Goal: Book appointment/travel/reservation

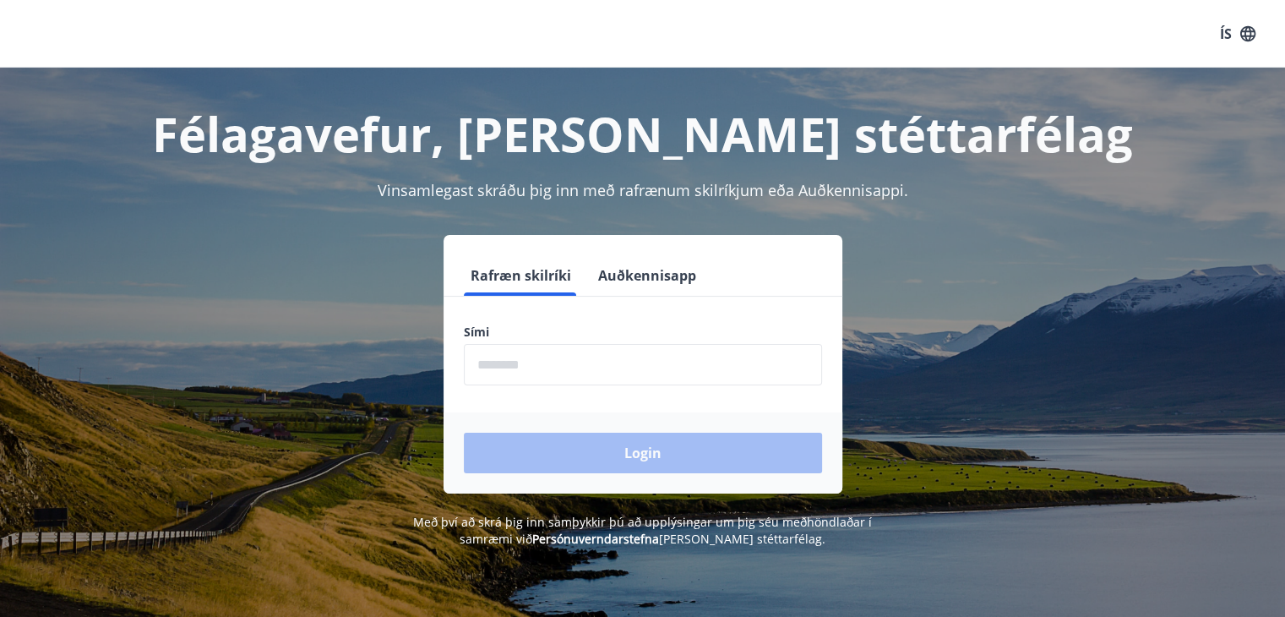
click at [533, 370] on input "phone" at bounding box center [643, 364] width 358 height 41
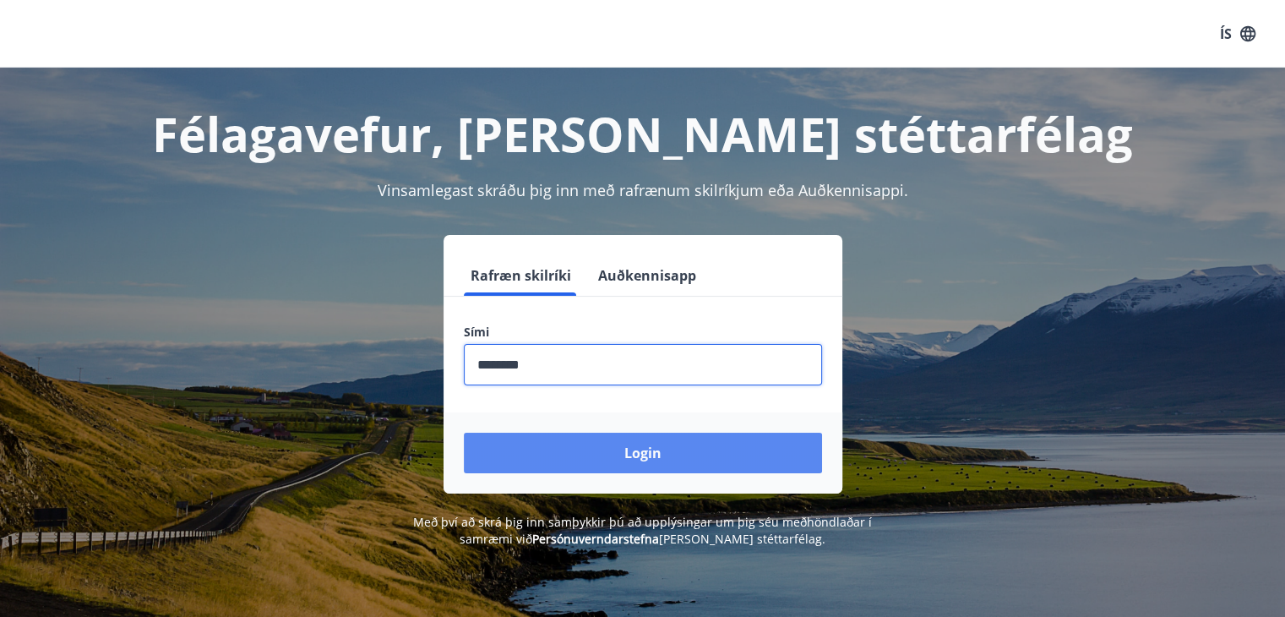
type input "********"
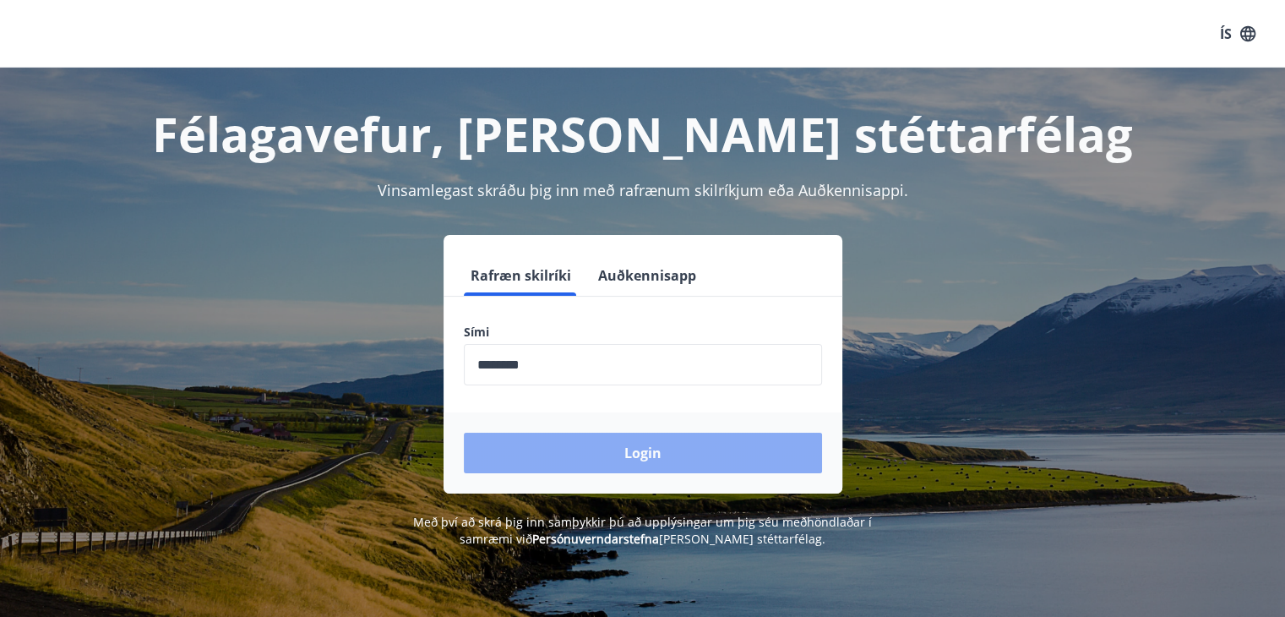
click at [589, 444] on button "Login" at bounding box center [643, 453] width 358 height 41
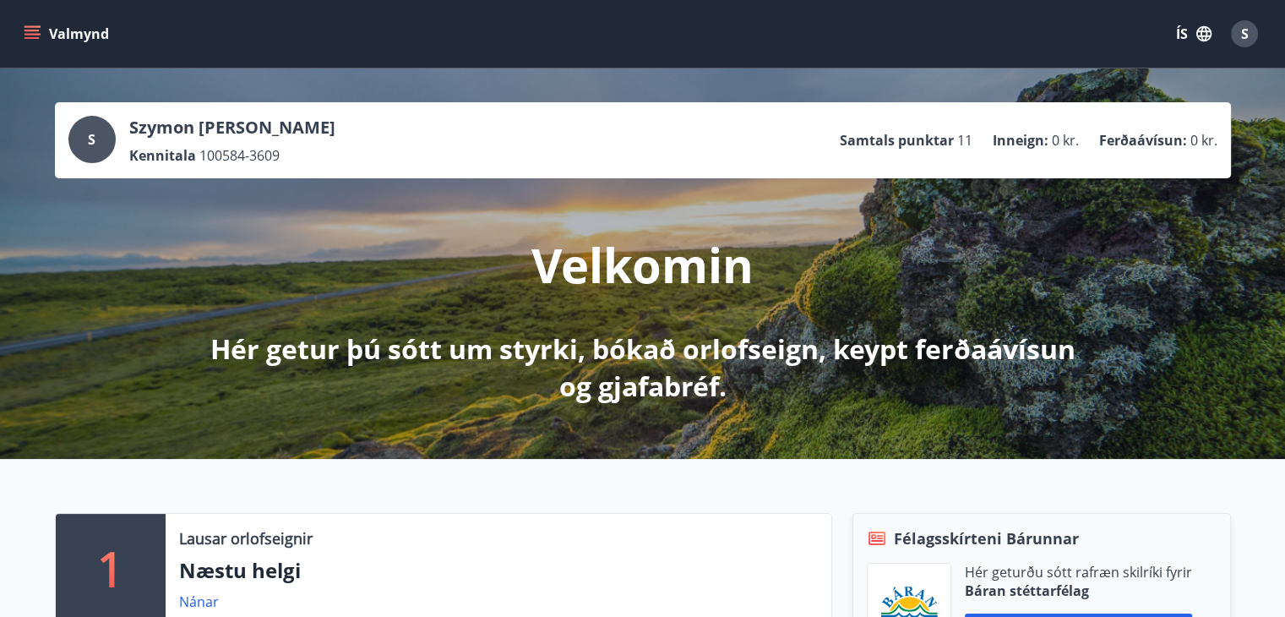
click at [1181, 38] on button "ÍS" at bounding box center [1194, 34] width 54 height 30
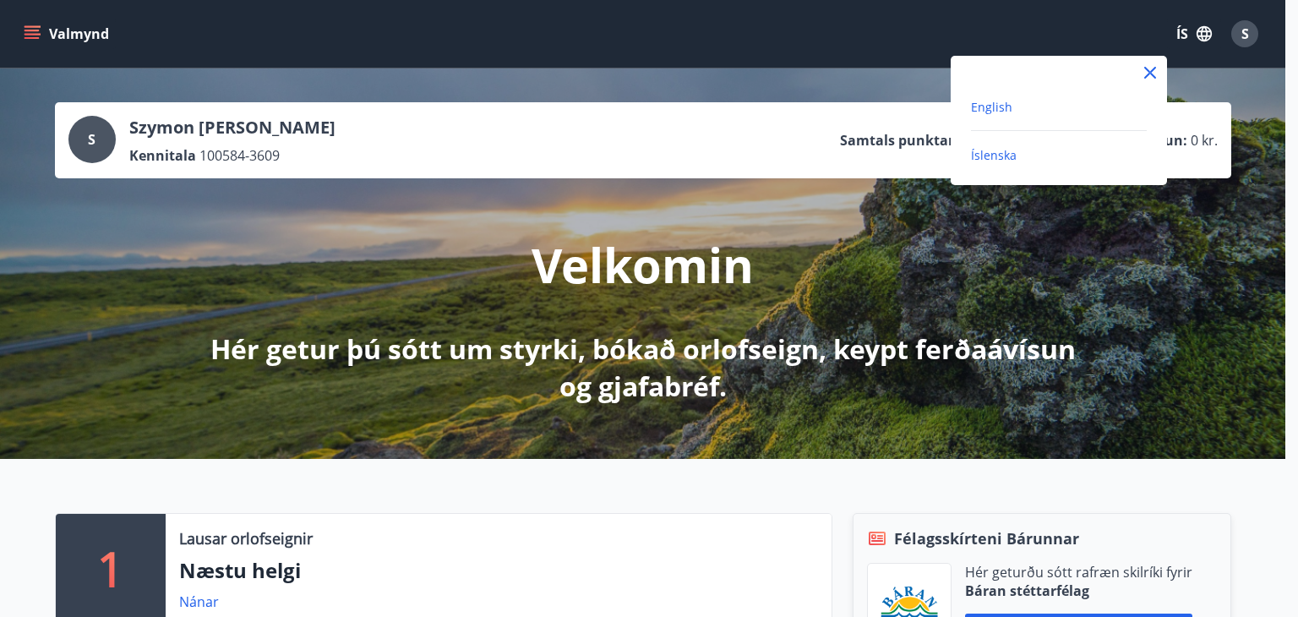
click at [1003, 109] on span "English" at bounding box center [991, 107] width 41 height 16
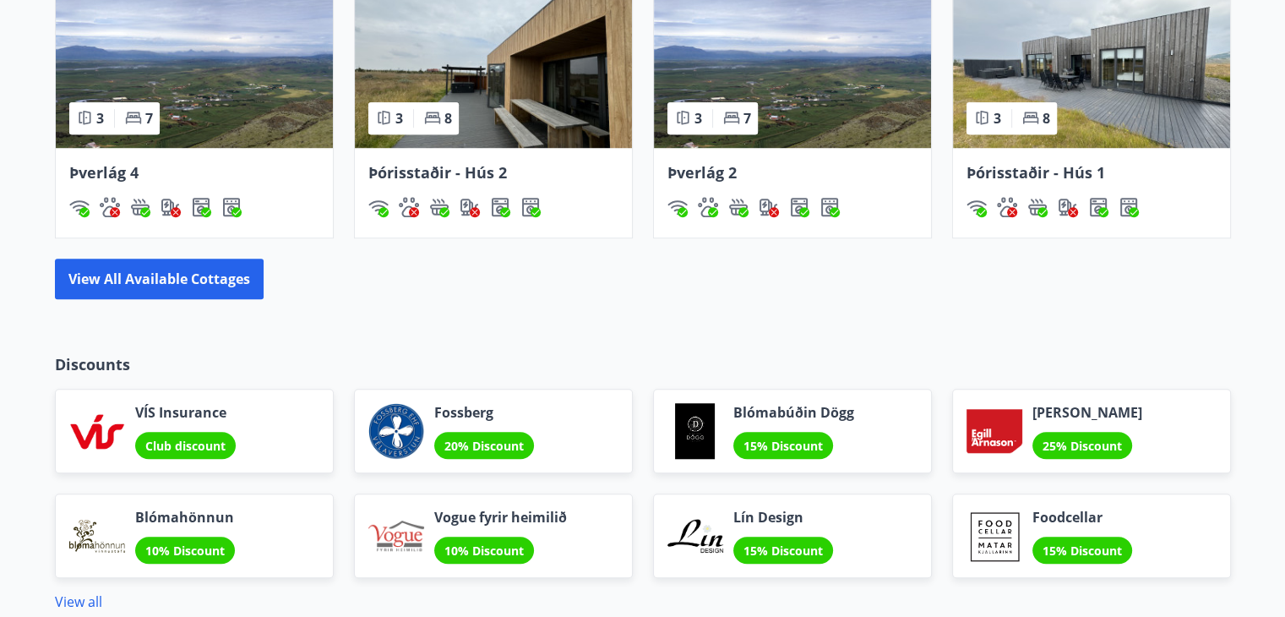
scroll to position [1352, 0]
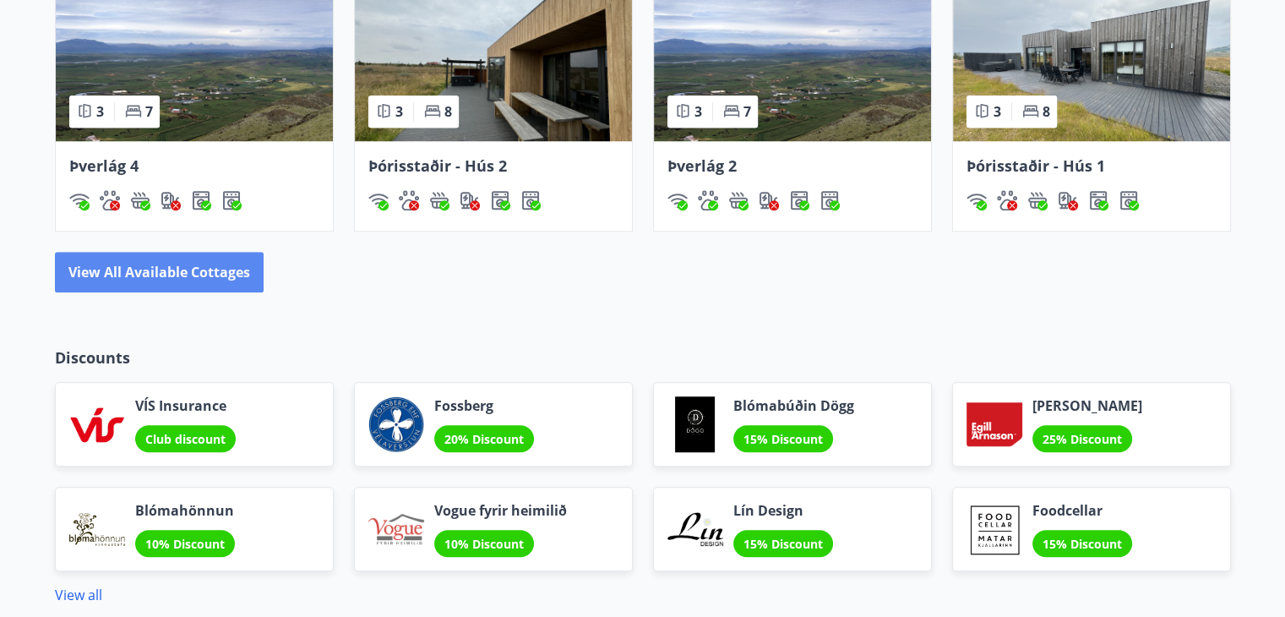
click at [181, 282] on button "View all available cottages" at bounding box center [159, 272] width 209 height 41
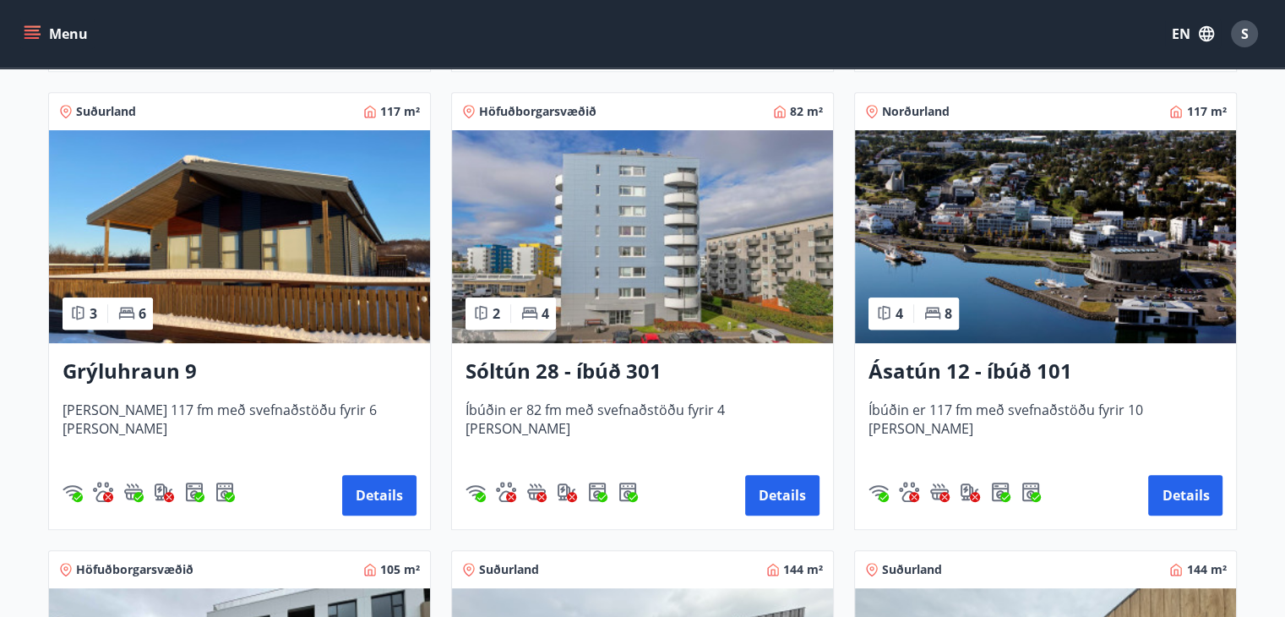
scroll to position [760, 0]
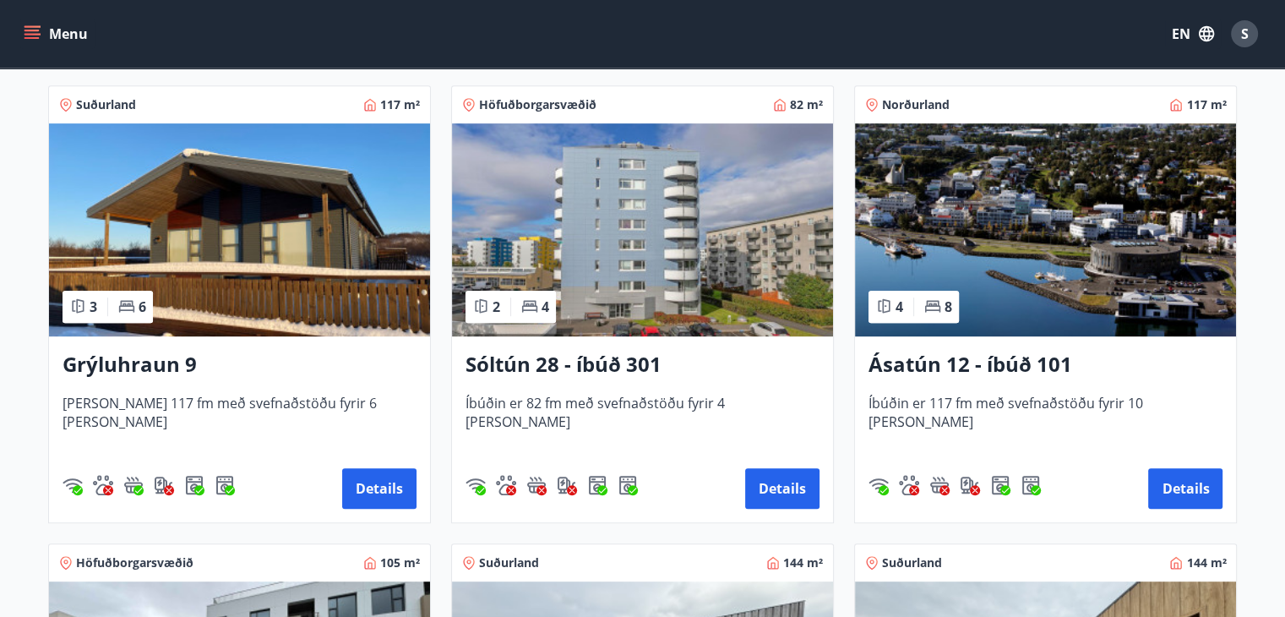
click at [617, 357] on h3 "Sóltún 28 - íbúð 301" at bounding box center [643, 365] width 354 height 30
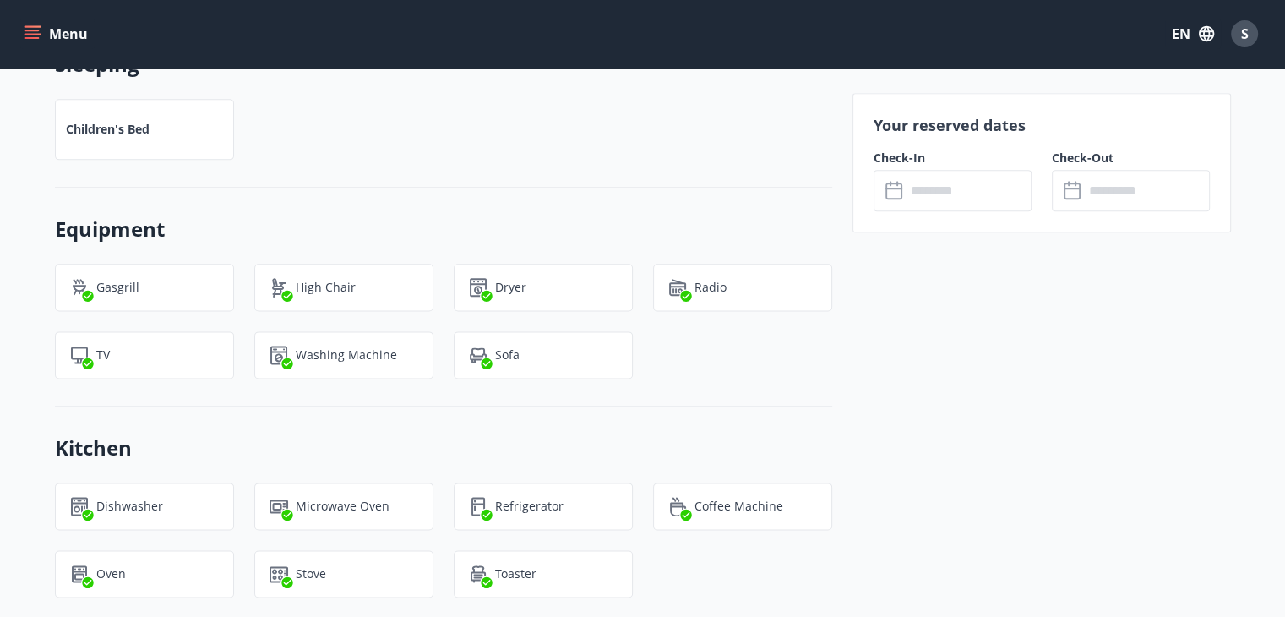
scroll to position [2106, 0]
click at [966, 192] on input "text" at bounding box center [969, 190] width 126 height 41
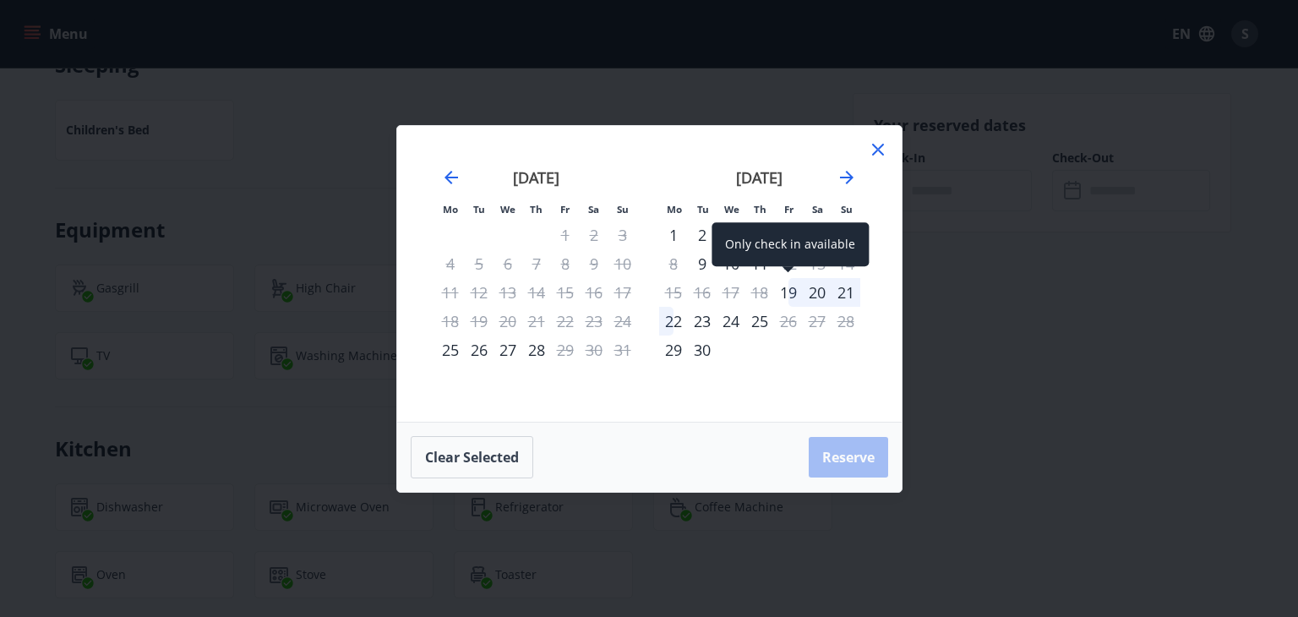
click at [791, 290] on div "19" at bounding box center [788, 292] width 29 height 29
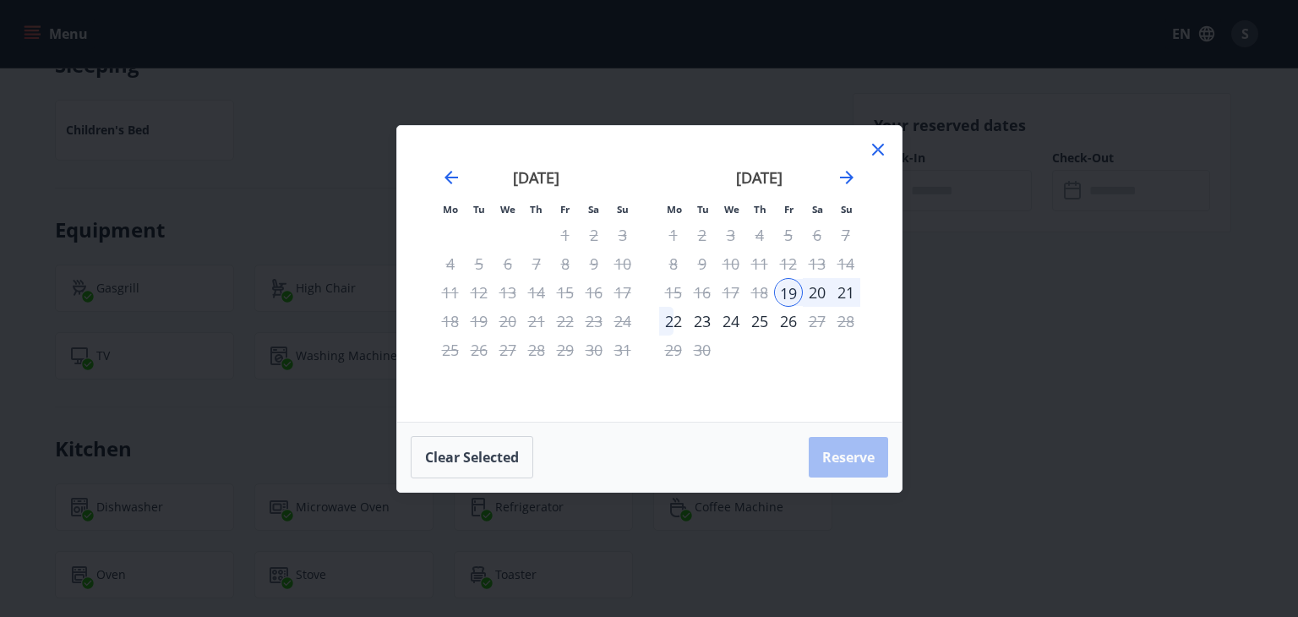
click at [673, 322] on div "22" at bounding box center [673, 321] width 29 height 29
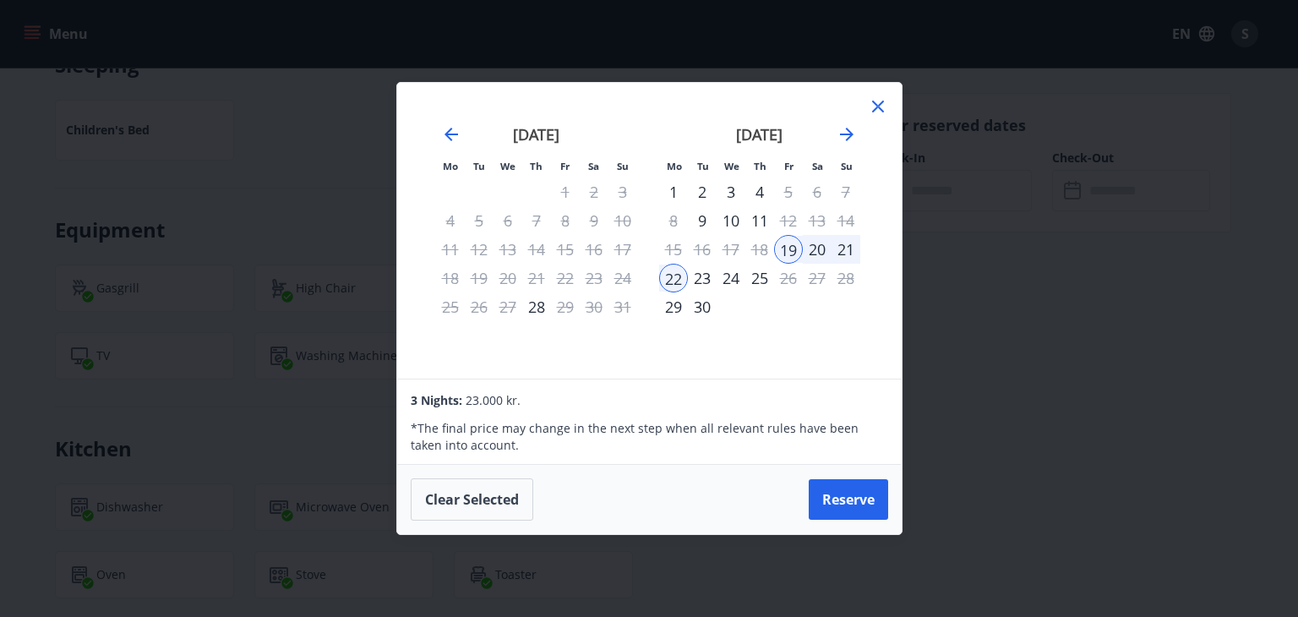
click at [869, 109] on icon at bounding box center [878, 106] width 20 height 20
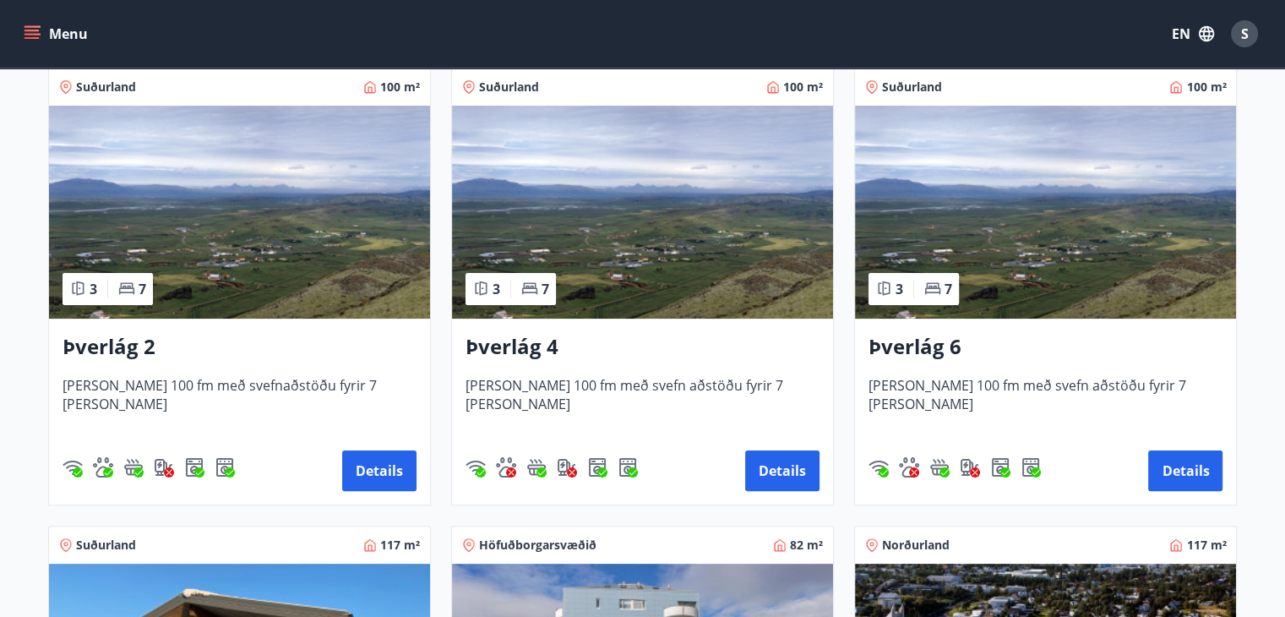
scroll to position [338, 0]
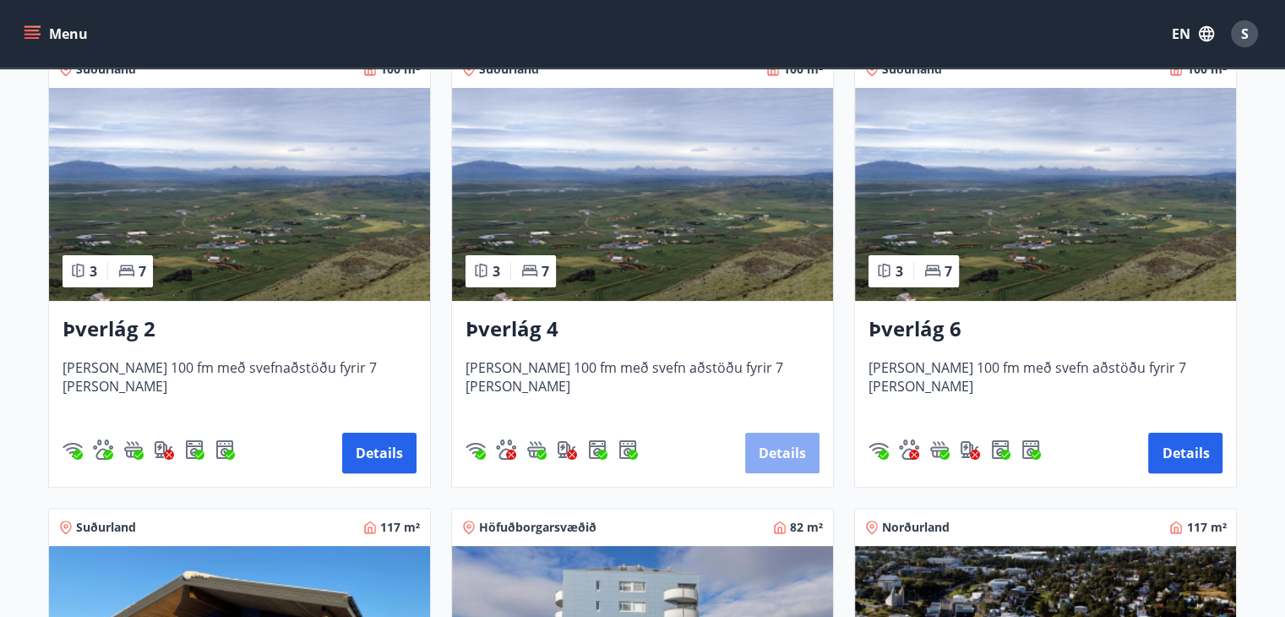
drag, startPoint x: 503, startPoint y: 330, endPoint x: 760, endPoint y: 448, distance: 283.2
drag, startPoint x: 760, startPoint y: 448, endPoint x: 604, endPoint y: 390, distance: 166.8
click at [604, 390] on span "[PERSON_NAME] 100 fm með svefn aðstöðu fyrir 7 [PERSON_NAME]" at bounding box center [643, 386] width 354 height 56
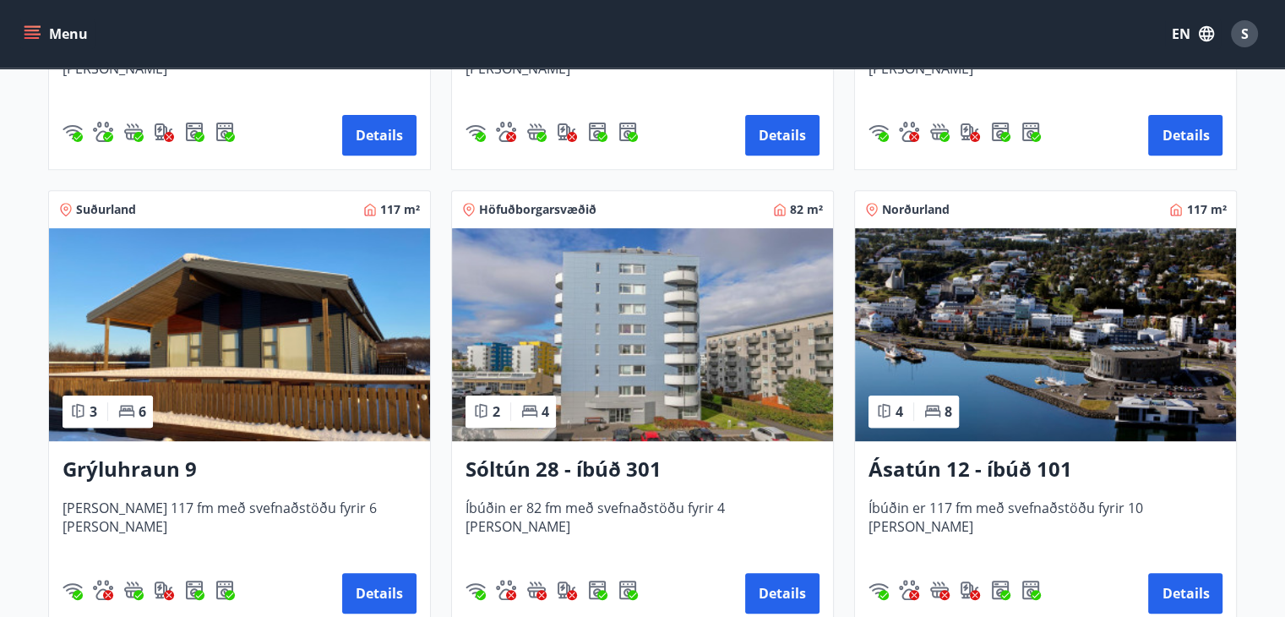
scroll to position [676, 0]
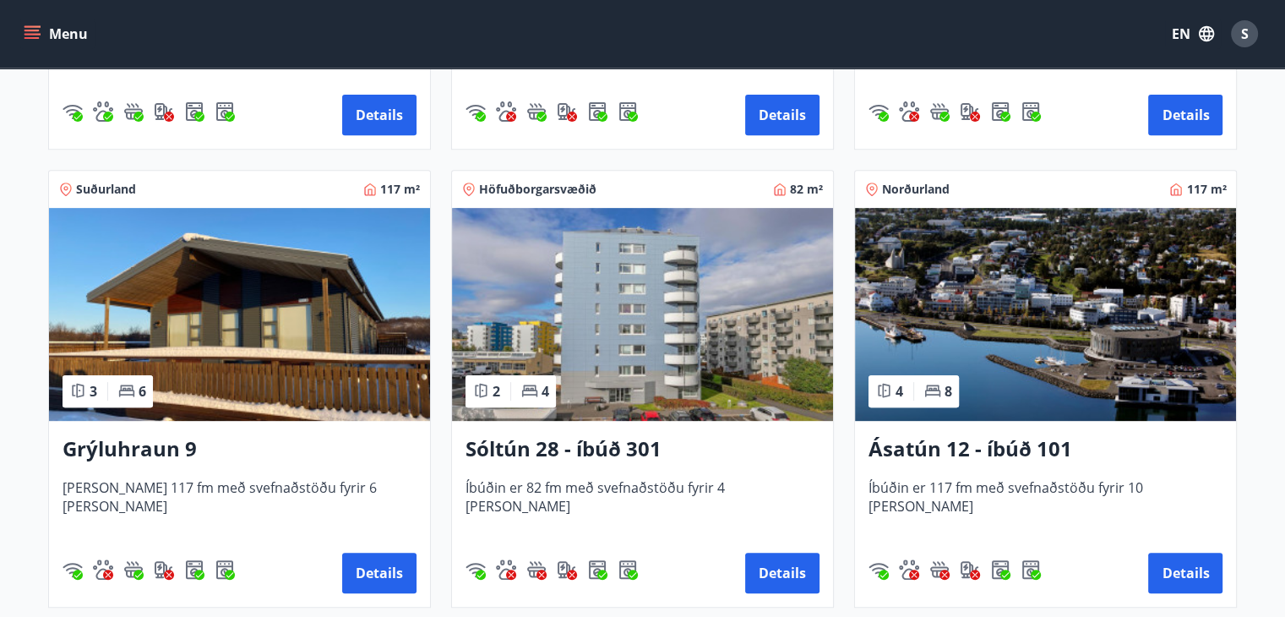
click at [889, 390] on icon at bounding box center [886, 391] width 8 height 14
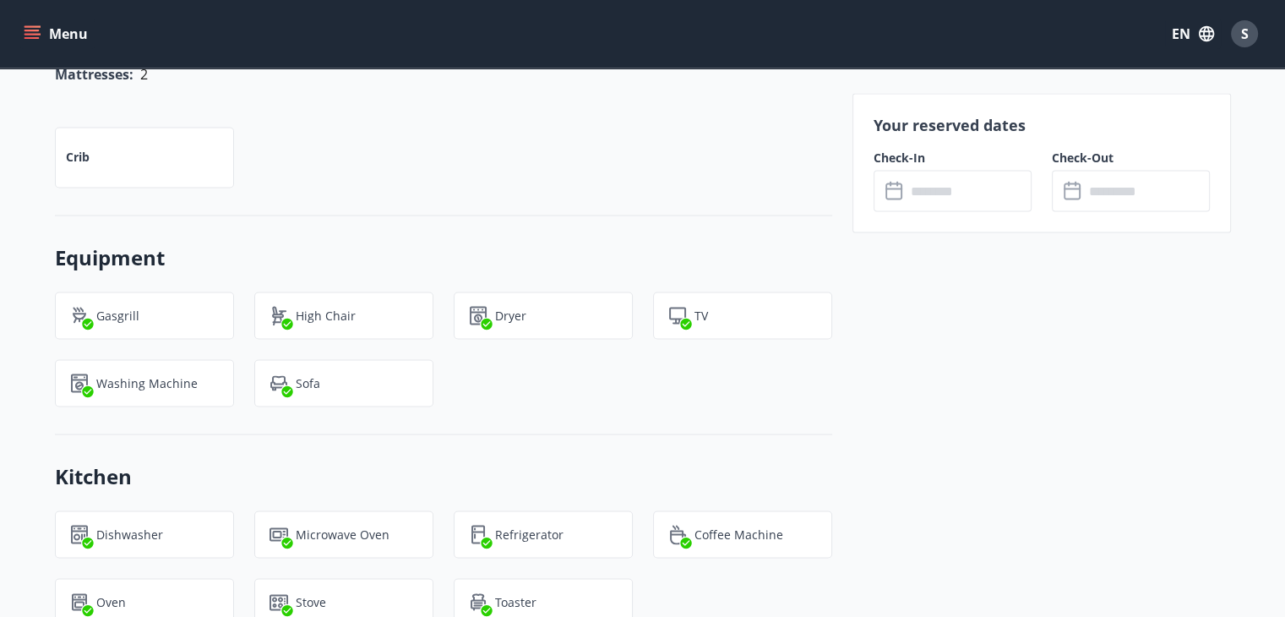
scroll to position [2957, 0]
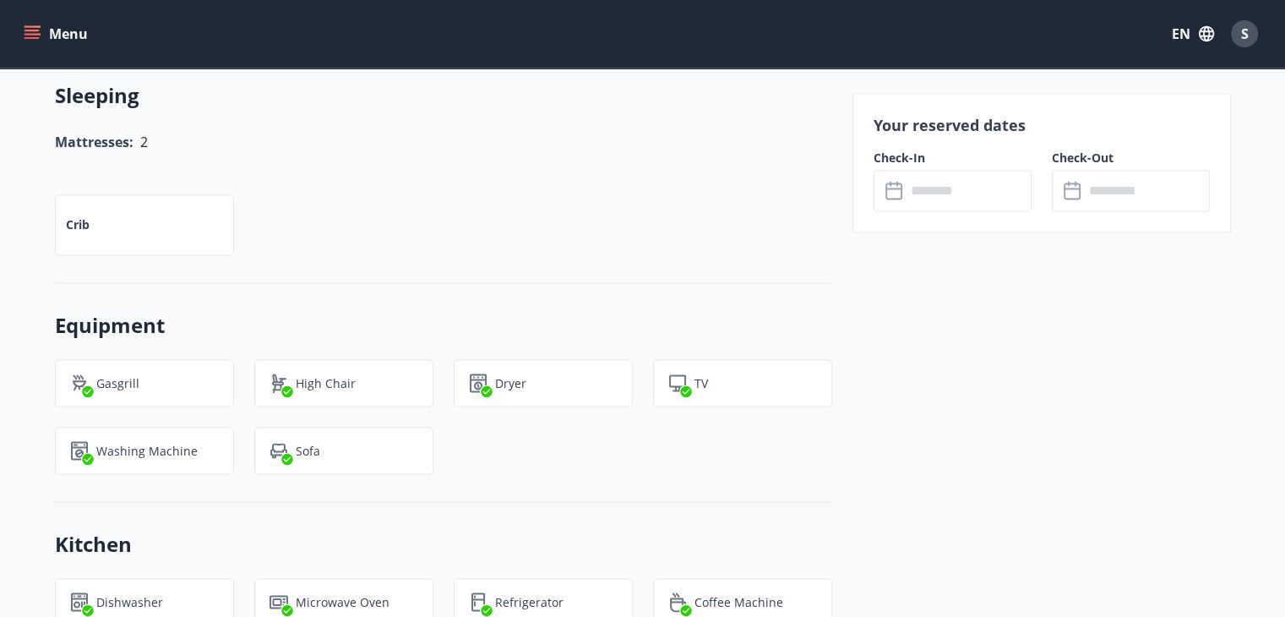
click at [945, 215] on div "Your reserved dates Check-In ​ ​ Check-Out ​ ​" at bounding box center [1042, 162] width 379 height 139
click at [942, 190] on input "text" at bounding box center [969, 190] width 126 height 41
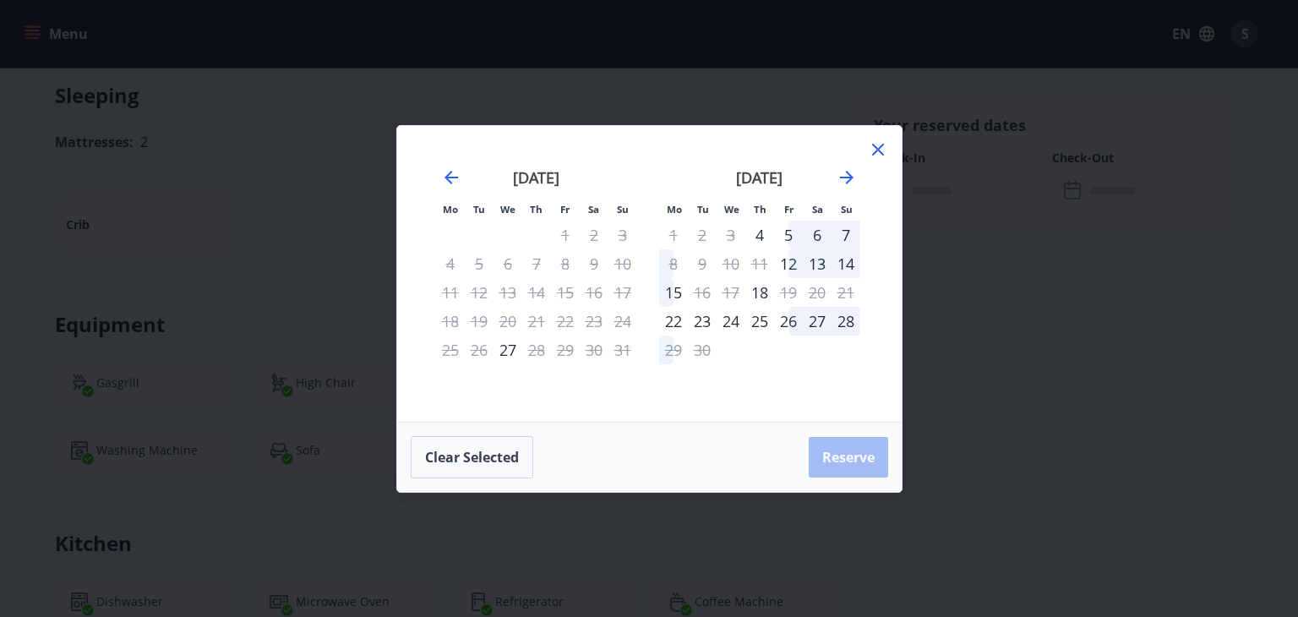
click at [874, 146] on icon at bounding box center [878, 150] width 12 height 12
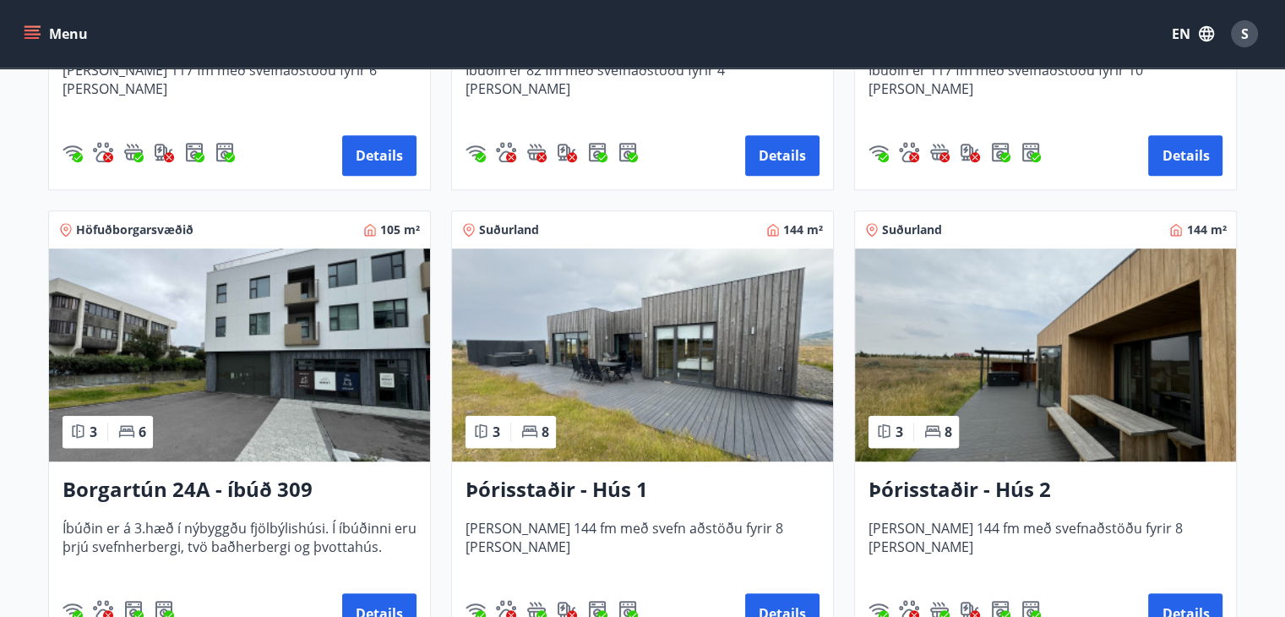
scroll to position [1098, 0]
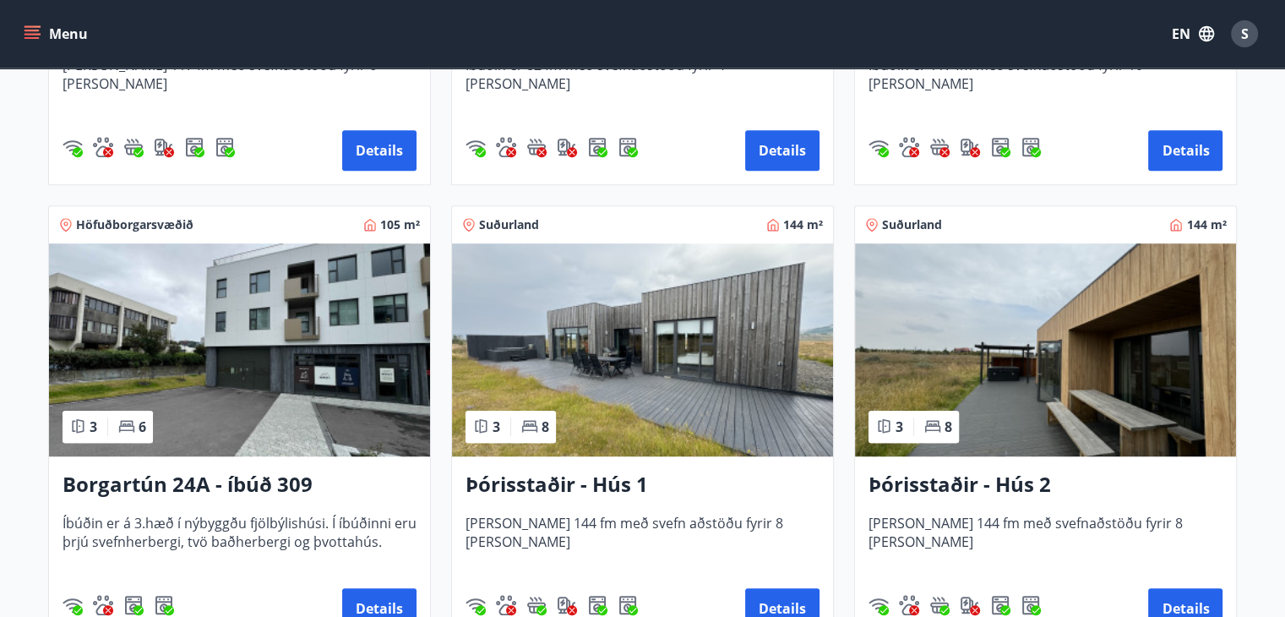
click at [76, 431] on icon at bounding box center [80, 426] width 8 height 14
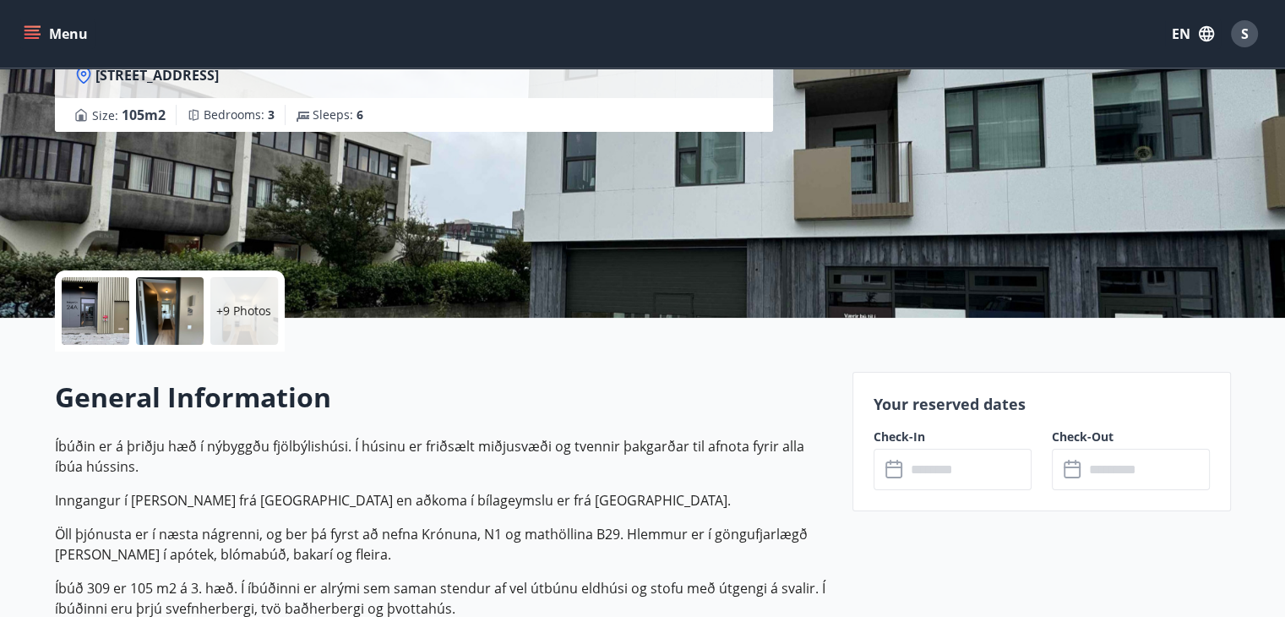
scroll to position [253, 0]
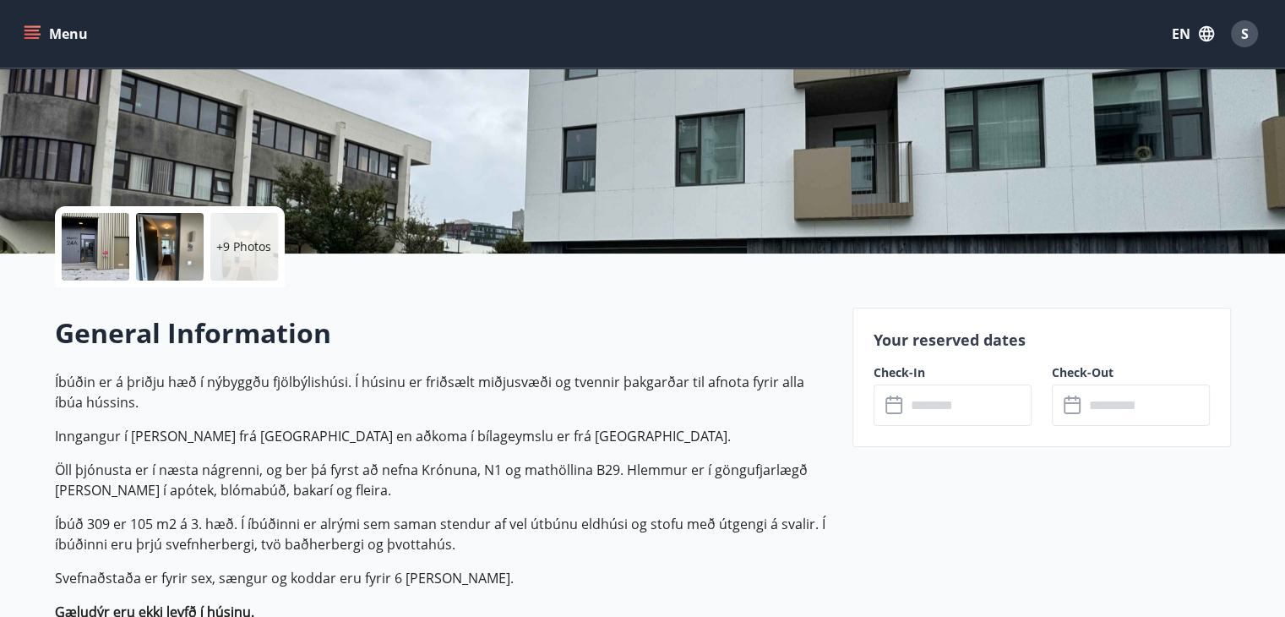
click at [938, 406] on input "text" at bounding box center [969, 404] width 126 height 41
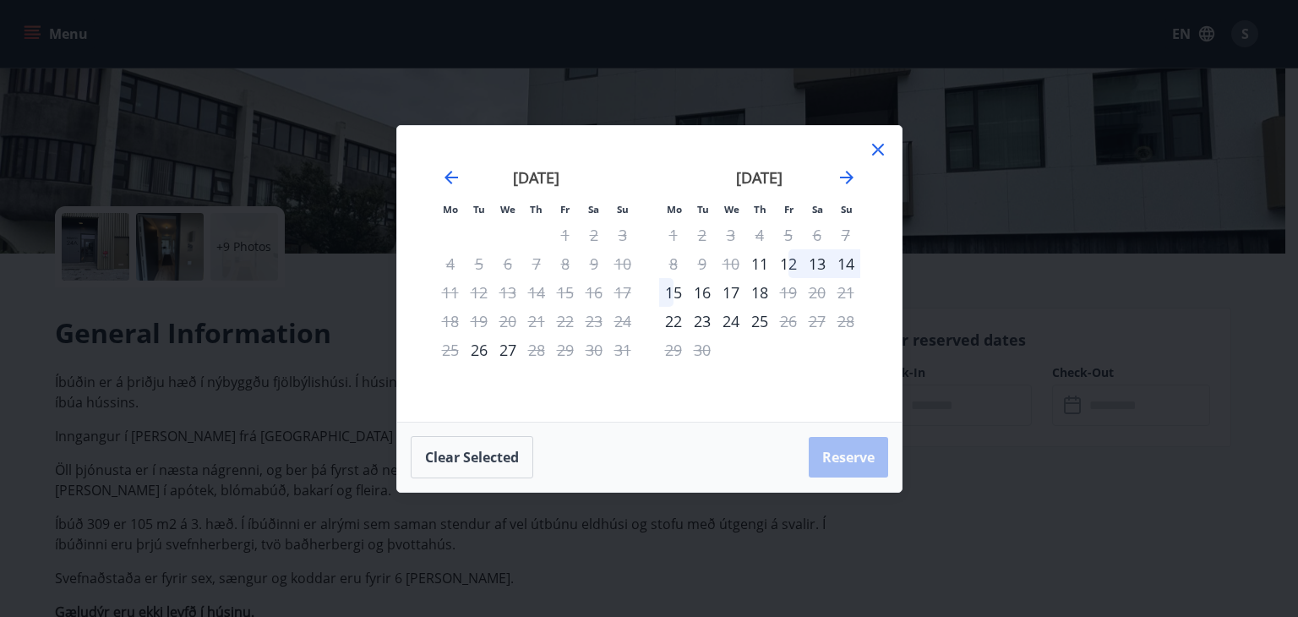
drag, startPoint x: 882, startPoint y: 154, endPoint x: 831, endPoint y: 143, distance: 51.9
click at [882, 154] on icon at bounding box center [878, 150] width 12 height 12
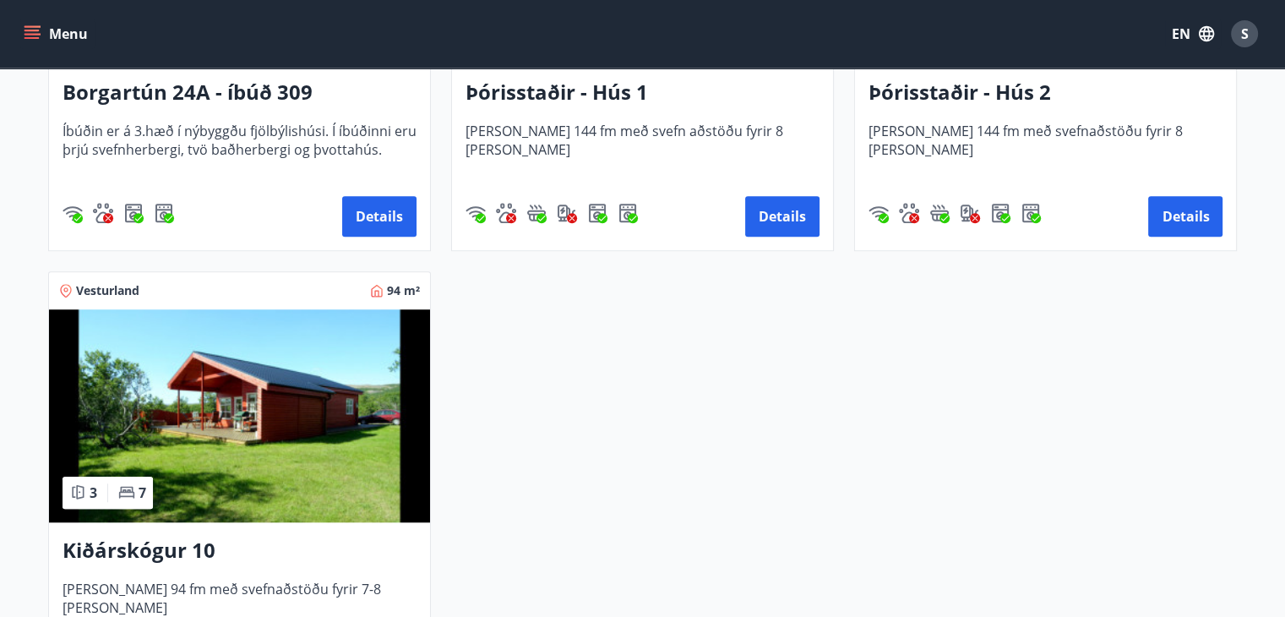
scroll to position [1605, 0]
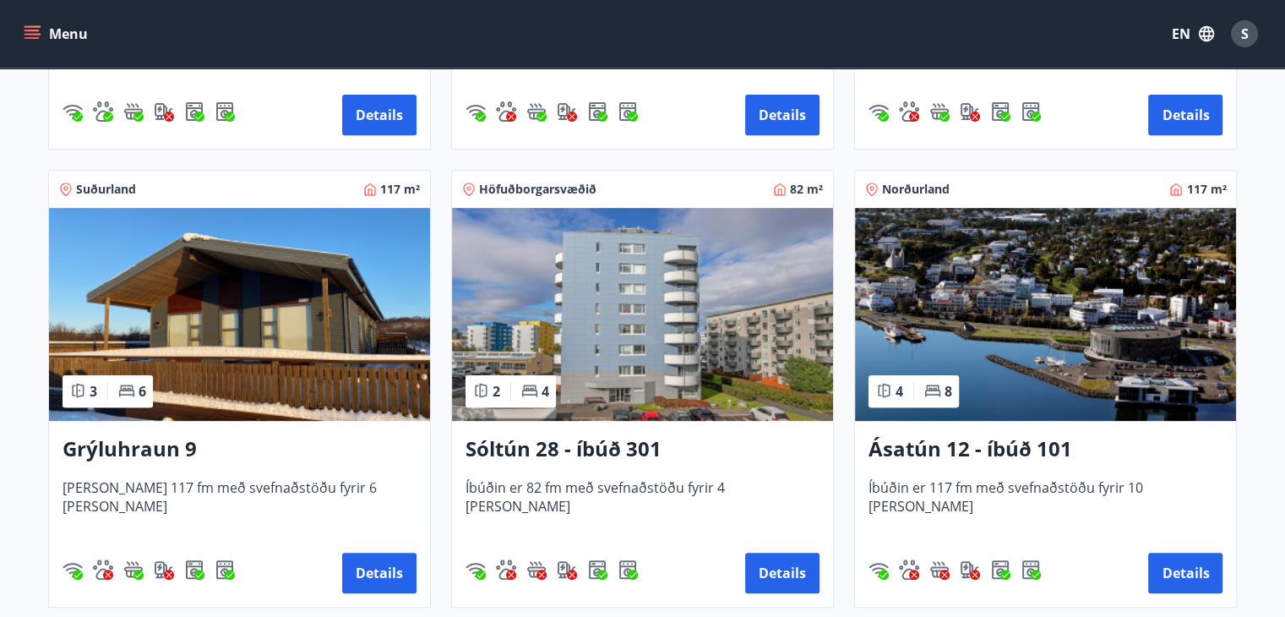
click at [640, 315] on img at bounding box center [642, 314] width 381 height 213
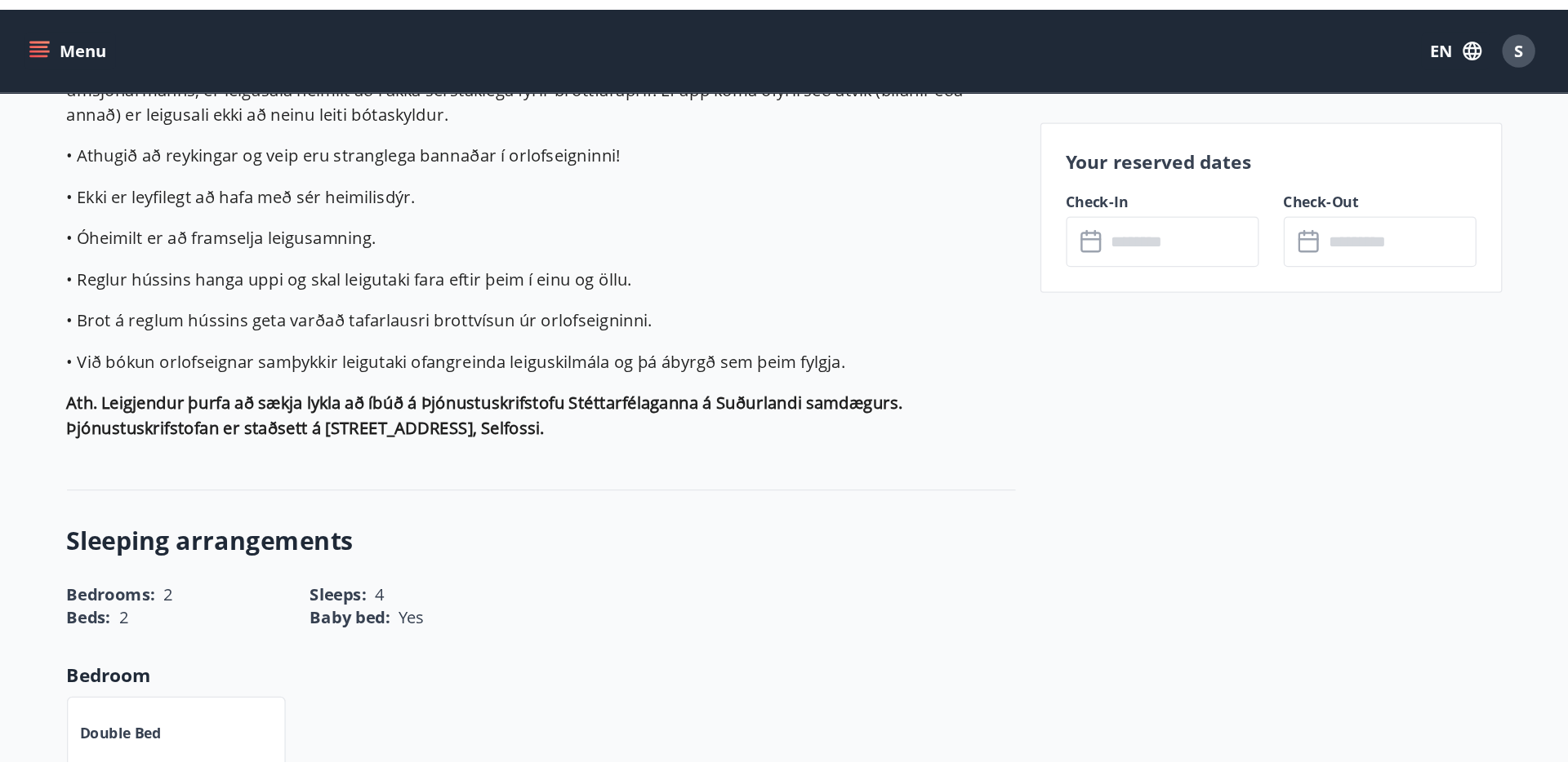
scroll to position [1306, 0]
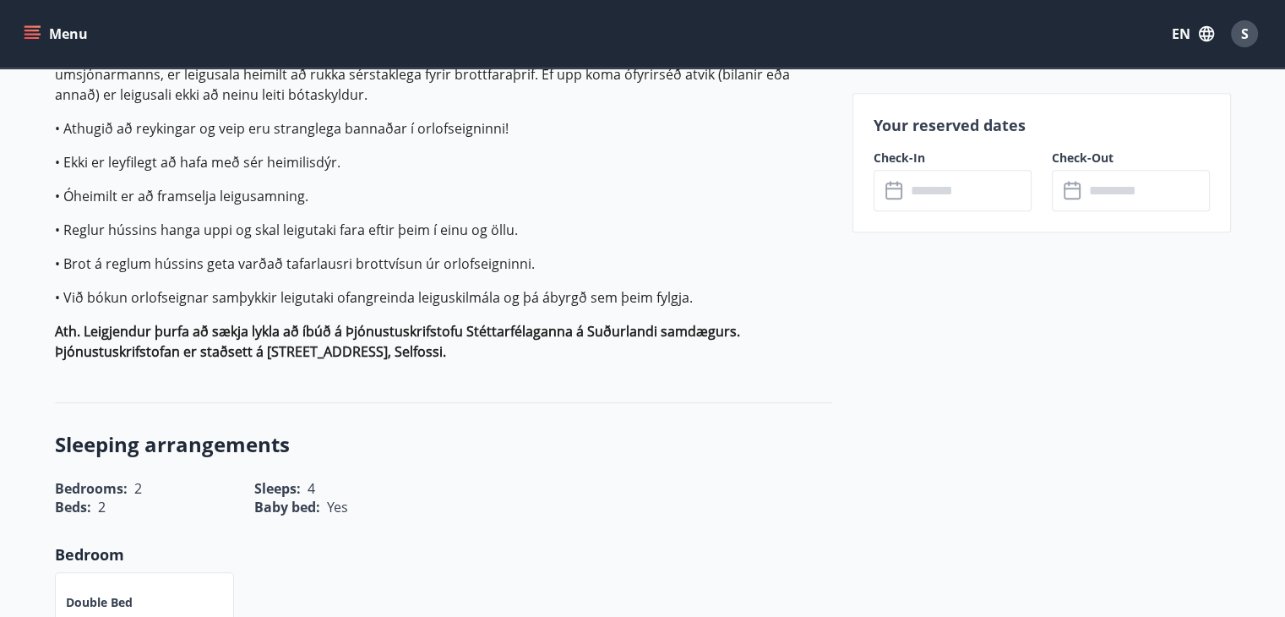
click at [981, 185] on input "text" at bounding box center [969, 190] width 126 height 41
